Goal: Task Accomplishment & Management: Manage account settings

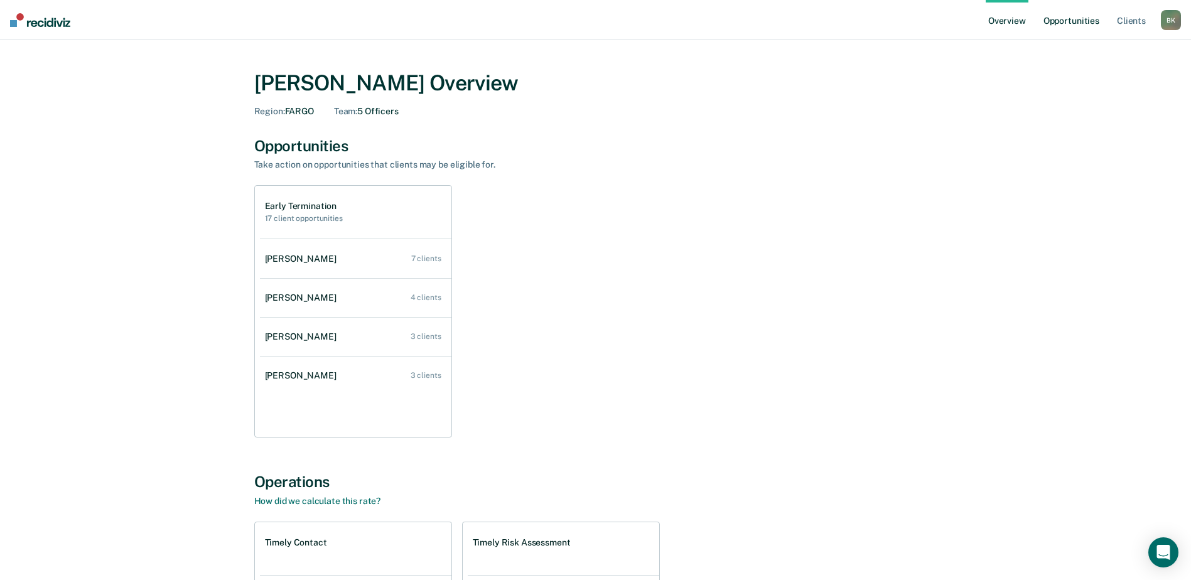
click at [1053, 19] on link "Opportunities" at bounding box center [1071, 20] width 61 height 40
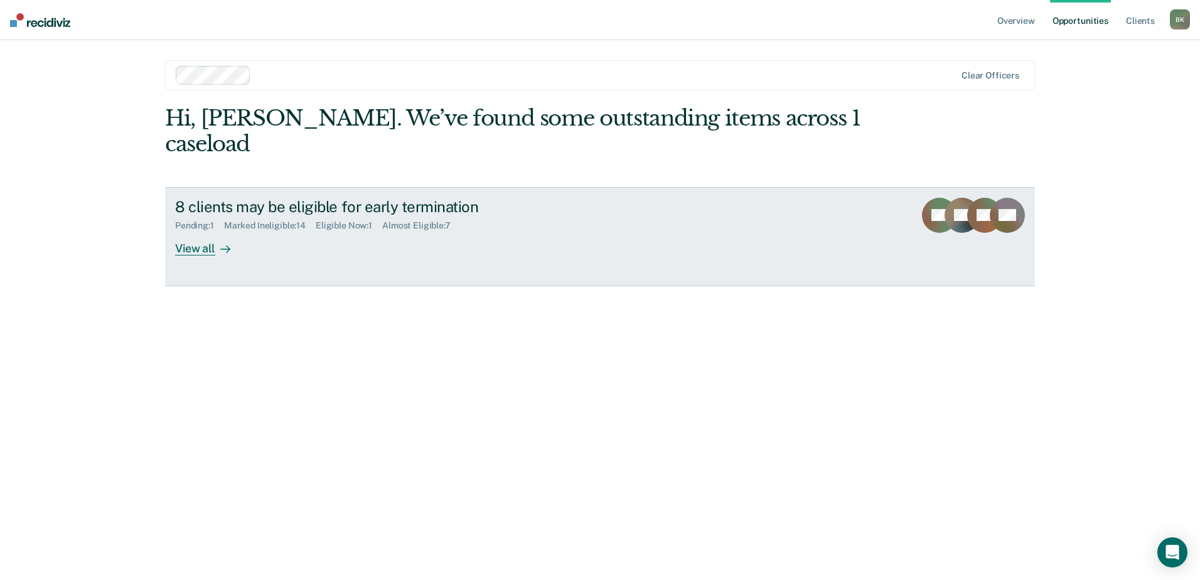
click at [201, 231] on div "View all" at bounding box center [210, 243] width 70 height 24
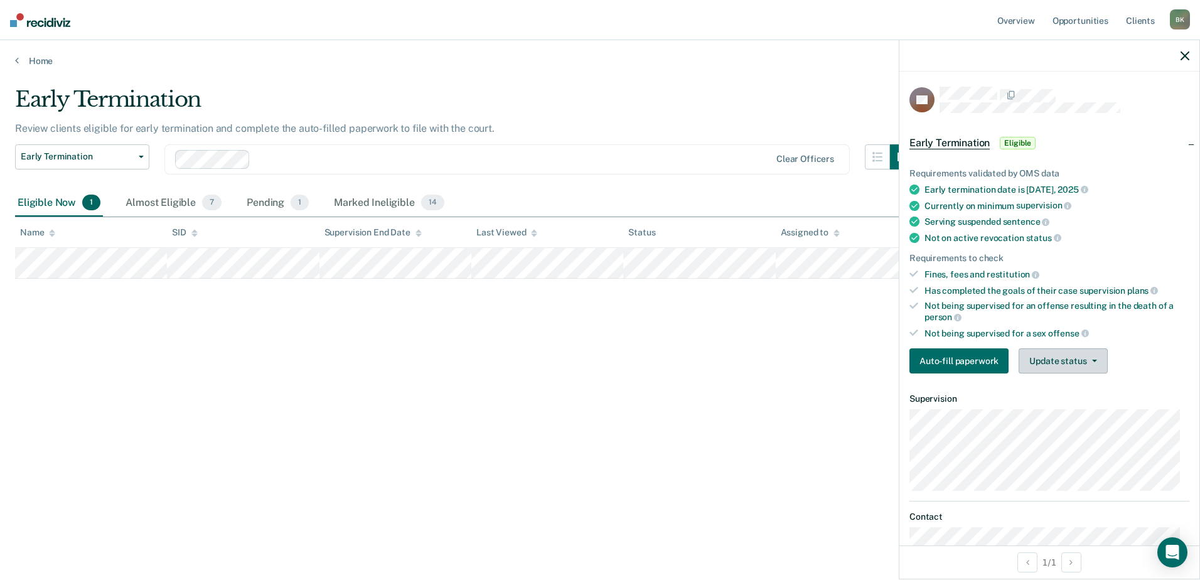
click at [1056, 366] on button "Update status" at bounding box center [1063, 360] width 89 height 25
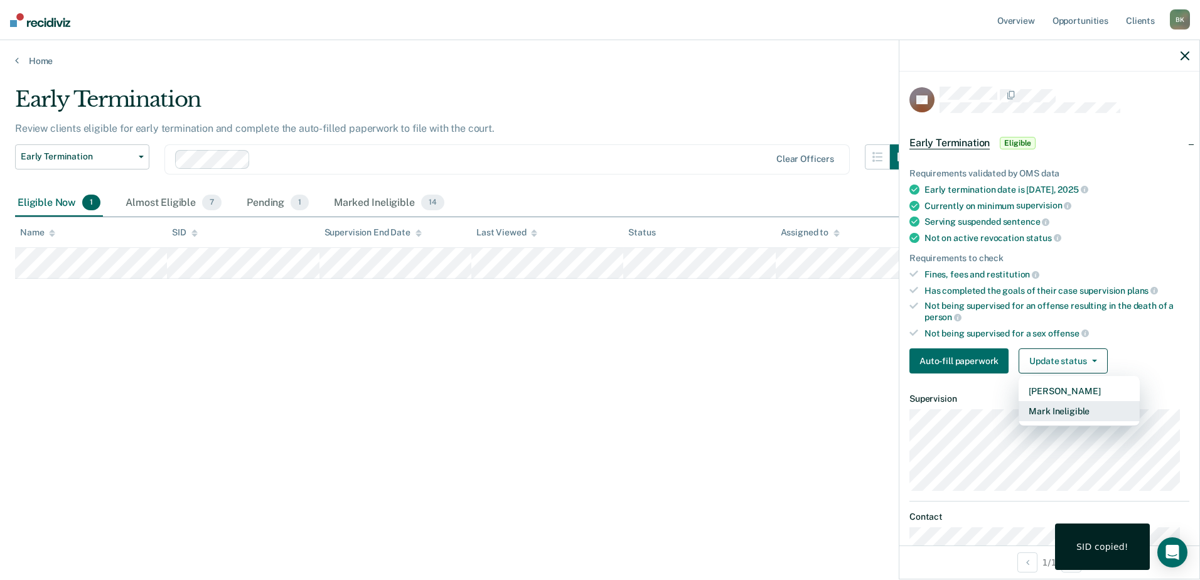
click at [1051, 407] on button "Mark Ineligible" at bounding box center [1079, 411] width 121 height 20
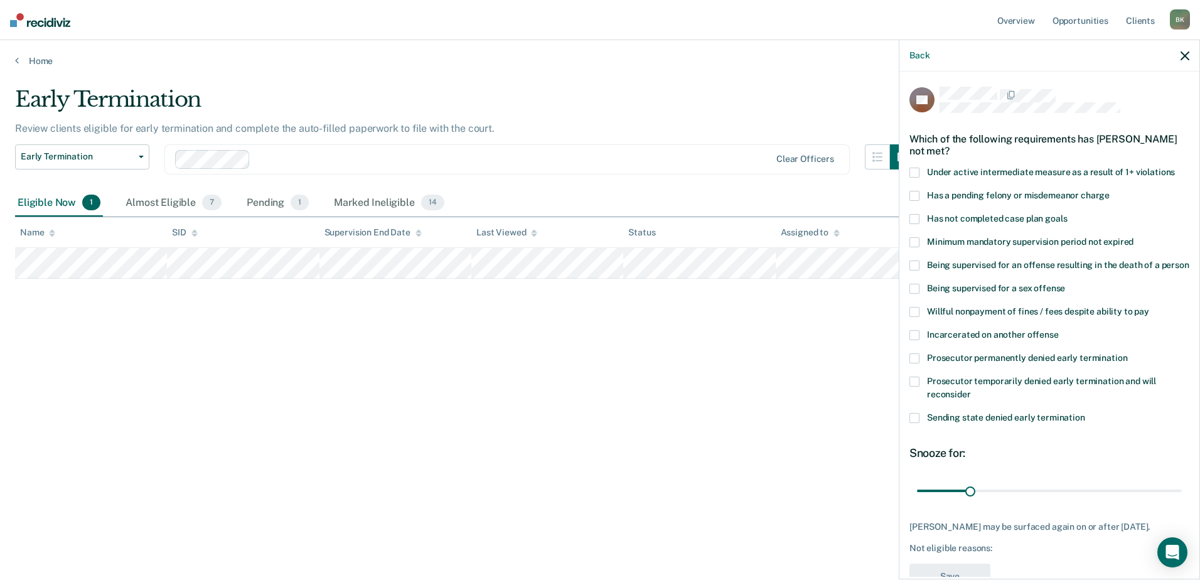
click at [913, 215] on span at bounding box center [915, 219] width 10 height 10
drag, startPoint x: 967, startPoint y: 500, endPoint x: 1001, endPoint y: 500, distance: 33.9
type input "50"
click at [1001, 500] on input "range" at bounding box center [1049, 491] width 265 height 22
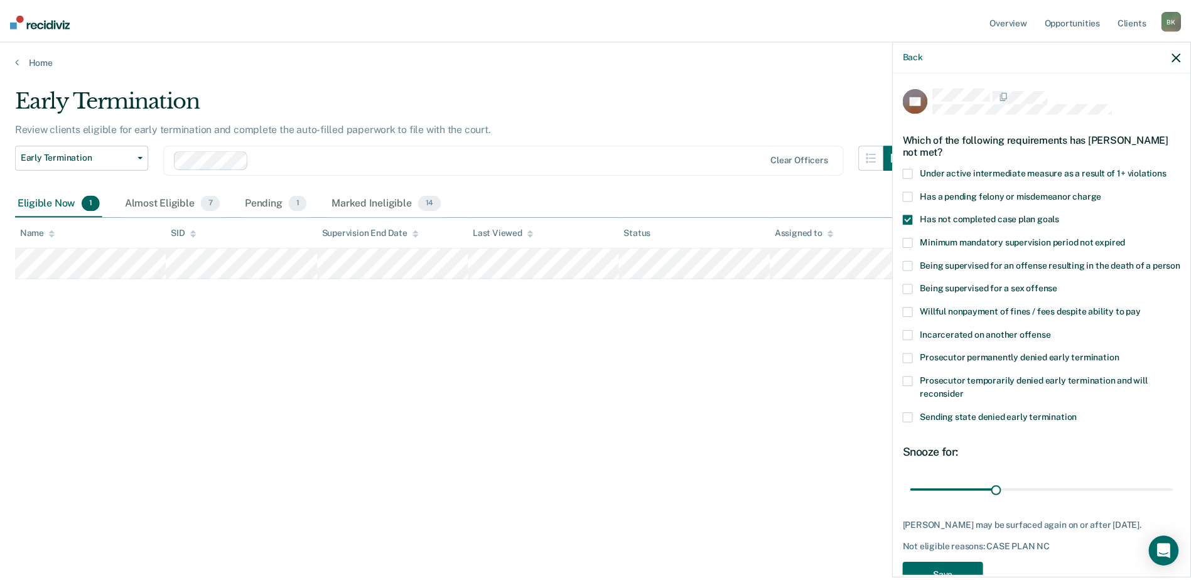
scroll to position [46, 0]
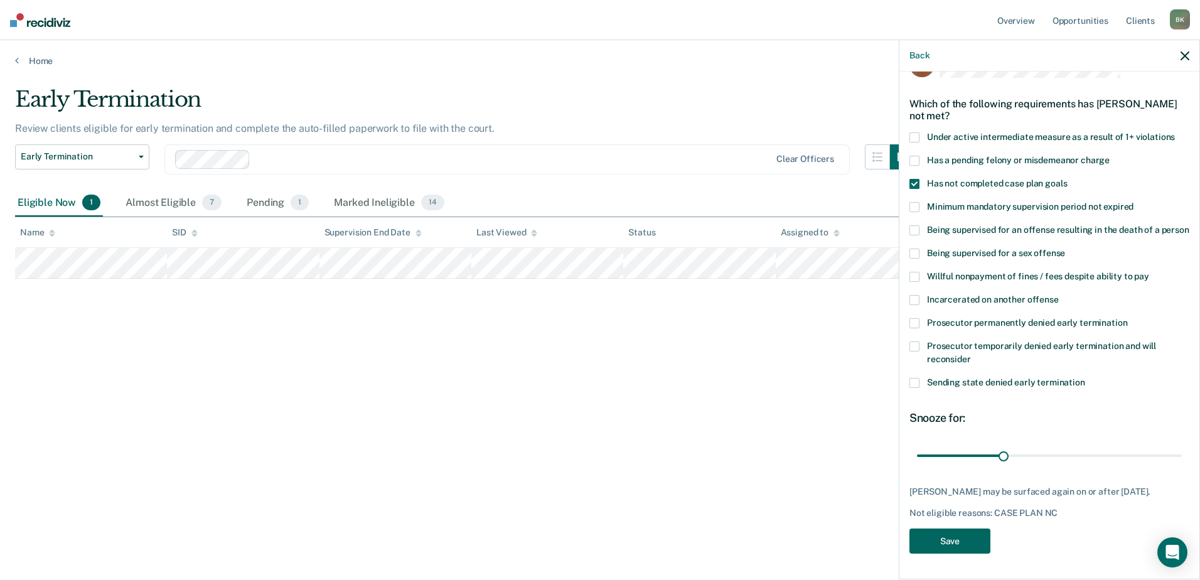
click at [977, 543] on button "Save" at bounding box center [950, 542] width 81 height 26
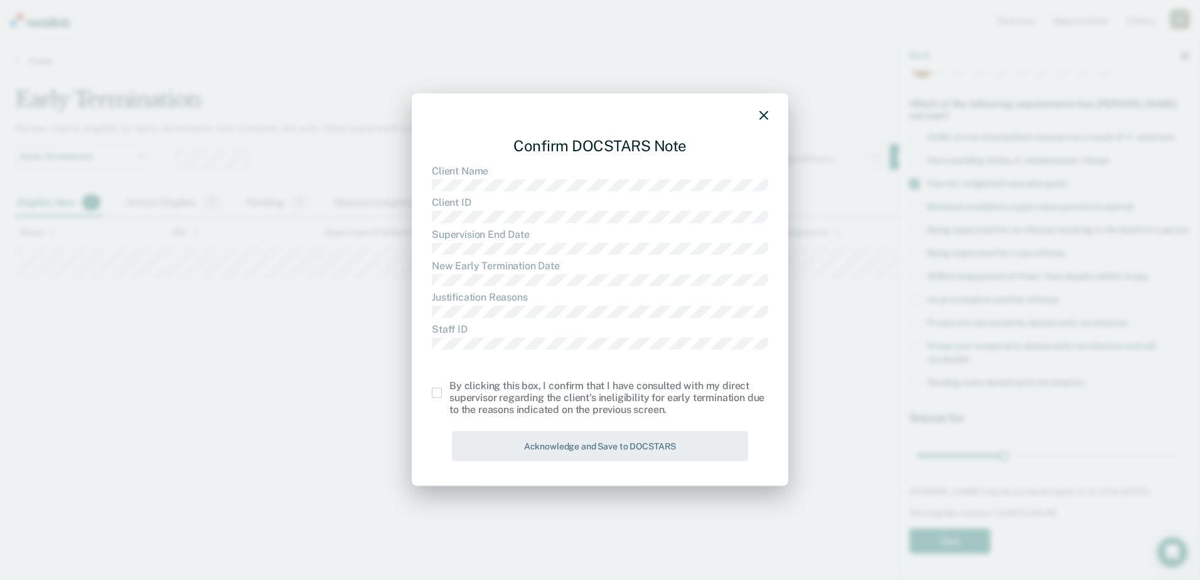
click at [437, 393] on span at bounding box center [437, 393] width 10 height 10
click at [449, 388] on input "checkbox" at bounding box center [449, 388] width 0 height 0
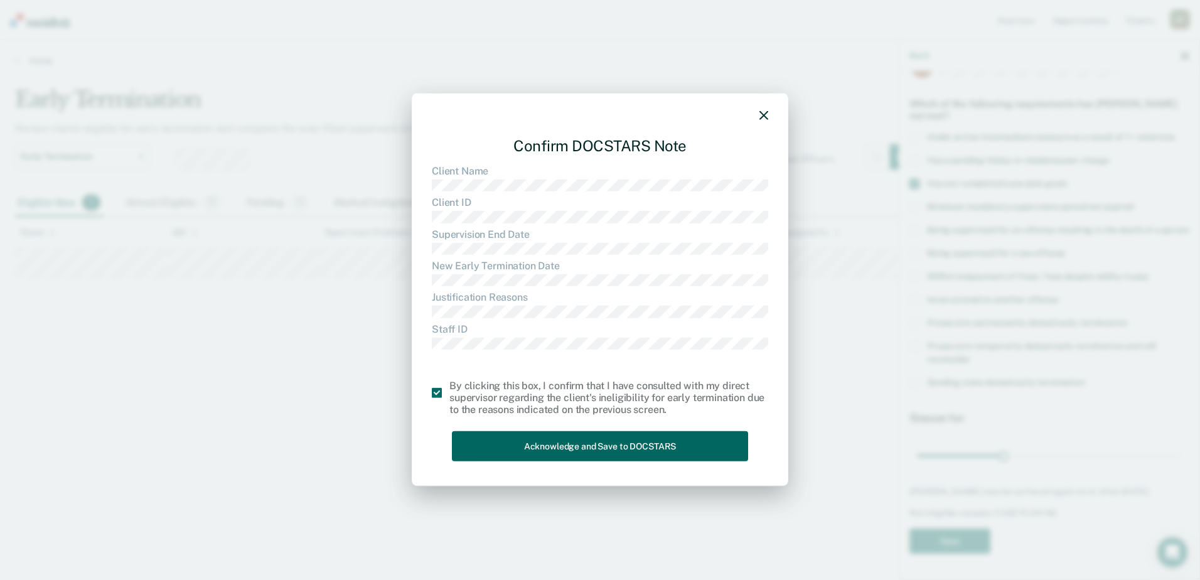
click at [488, 441] on button "Acknowledge and Save to DOCSTARS" at bounding box center [600, 446] width 296 height 31
